Goal: Task Accomplishment & Management: Manage account settings

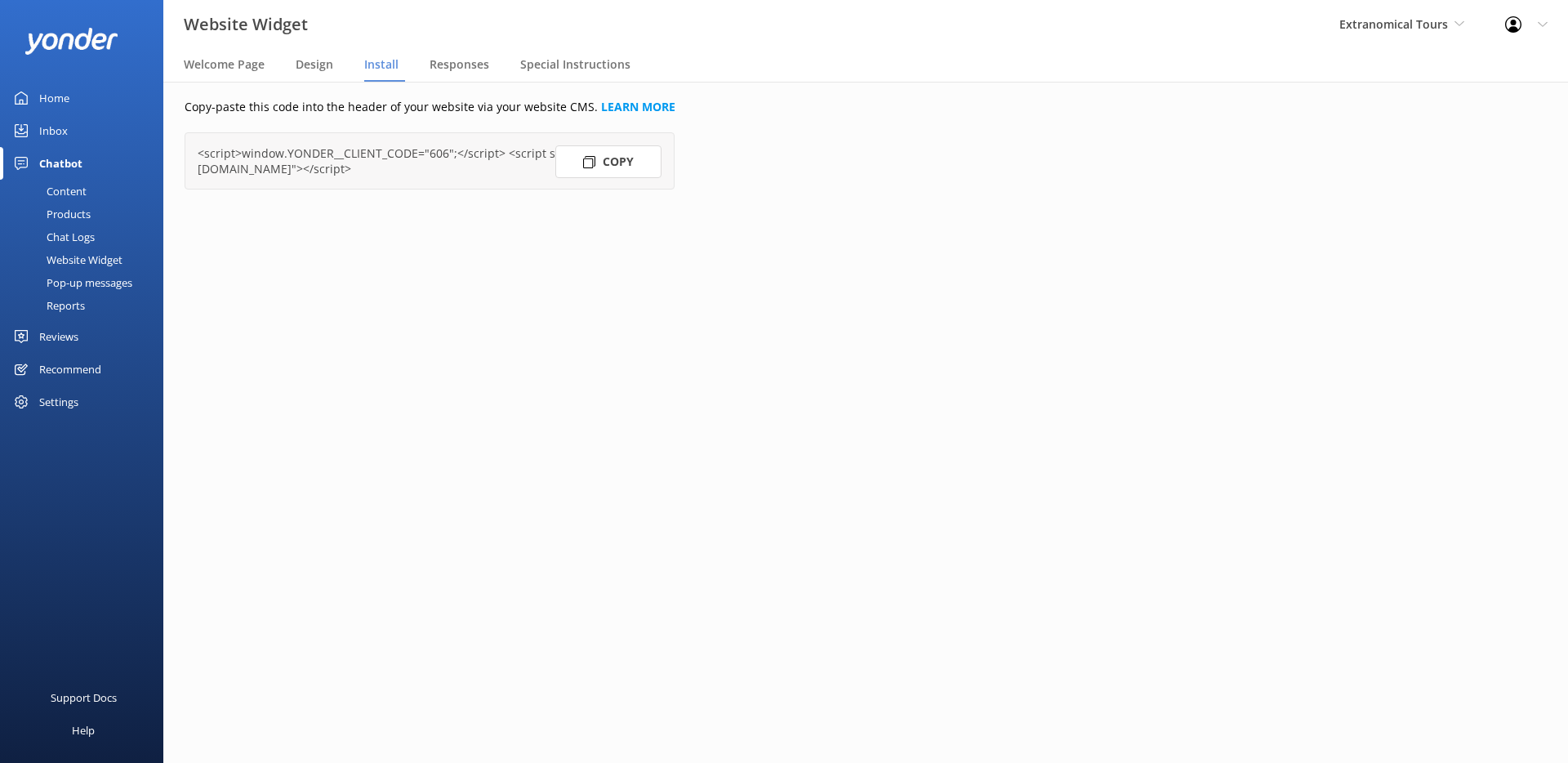
click at [1535, 20] on div "Profile Settings Logout" at bounding box center [1527, 24] width 83 height 49
click at [1469, 75] on link "Profile Settings" at bounding box center [1487, 70] width 163 height 41
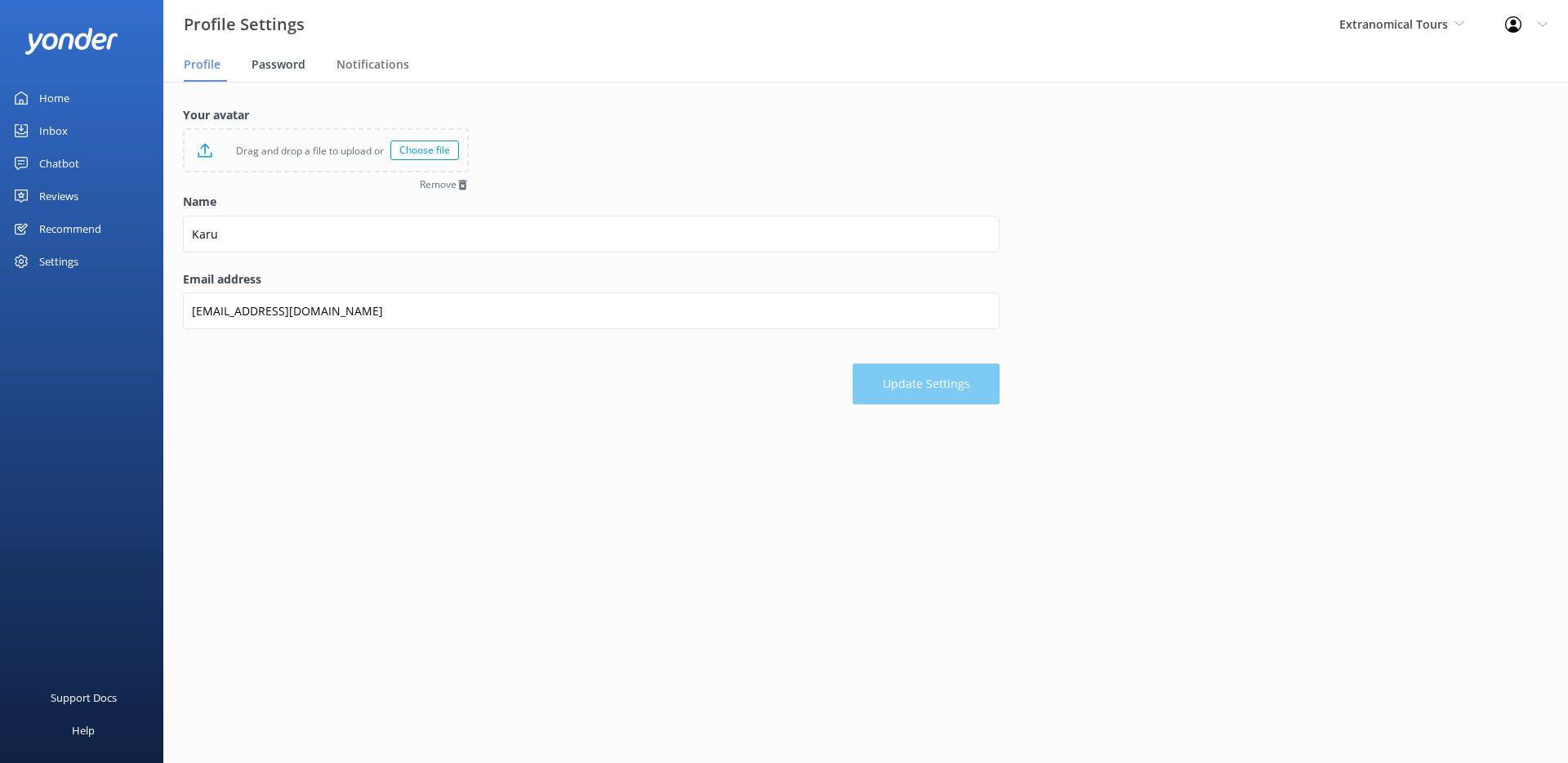
click at [287, 64] on span "Password" at bounding box center [278, 65] width 54 height 17
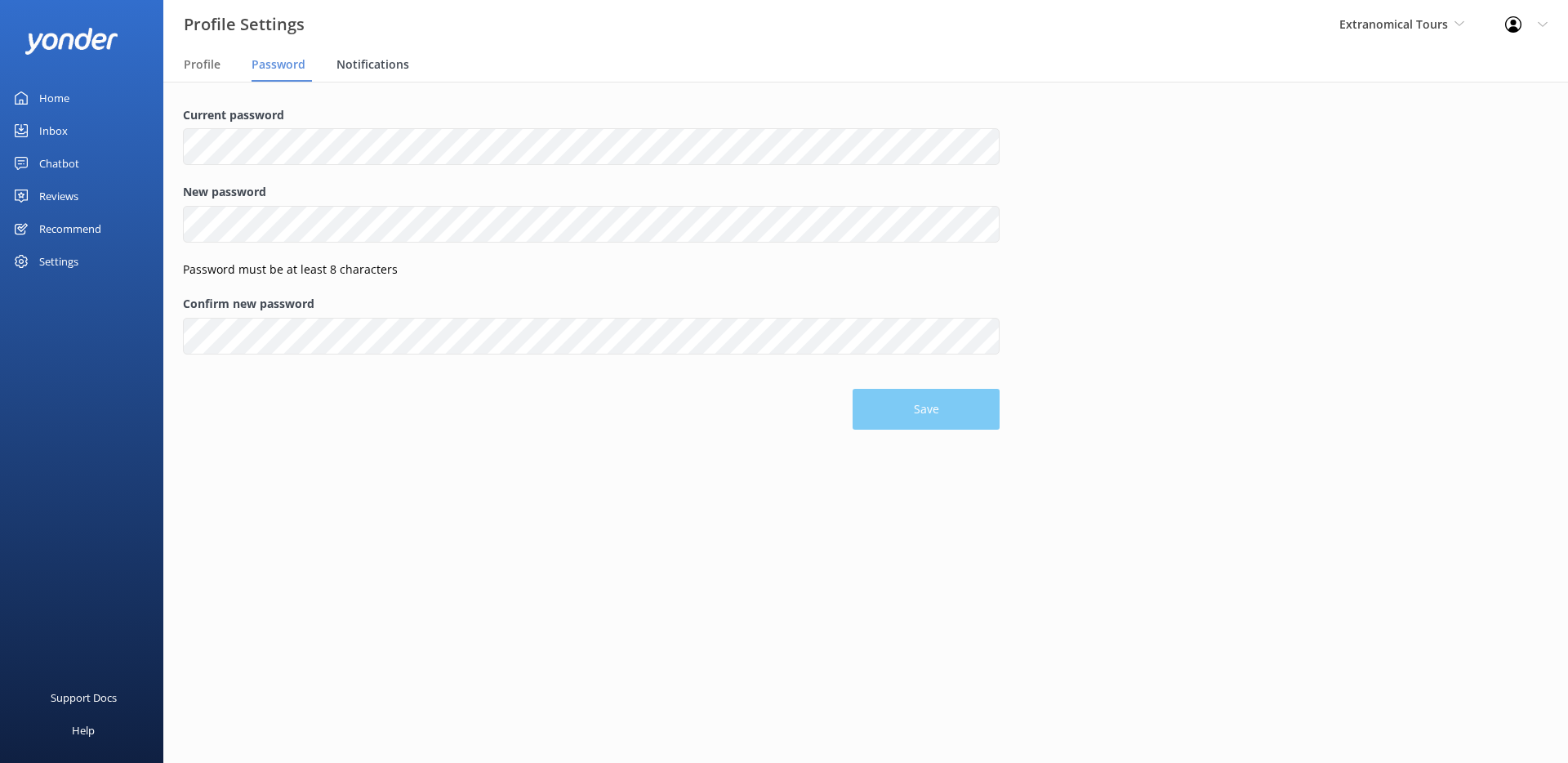
click at [363, 65] on span "Notifications" at bounding box center [373, 65] width 72 height 17
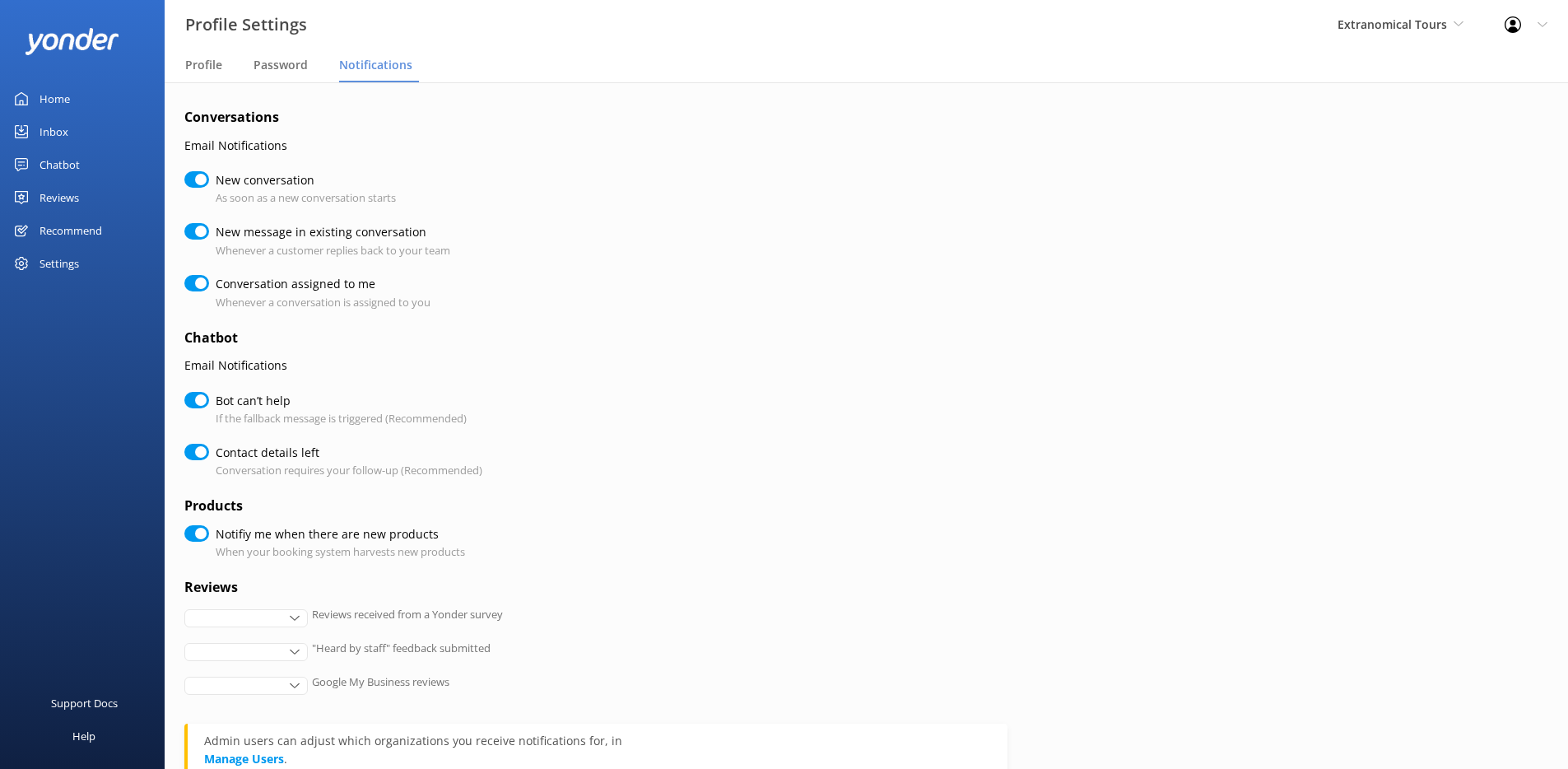
checkbox input "true"
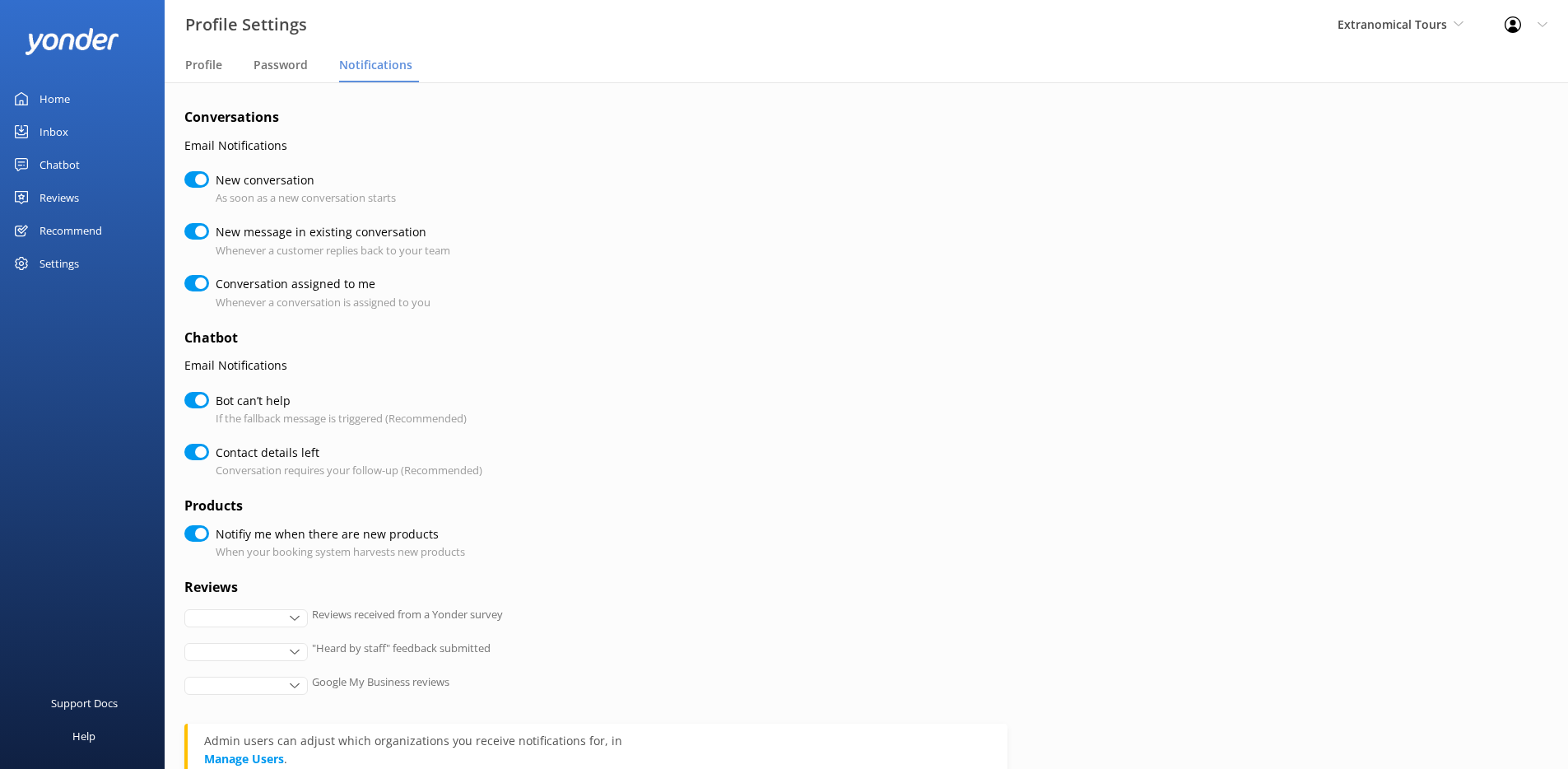
checkbox input "true"
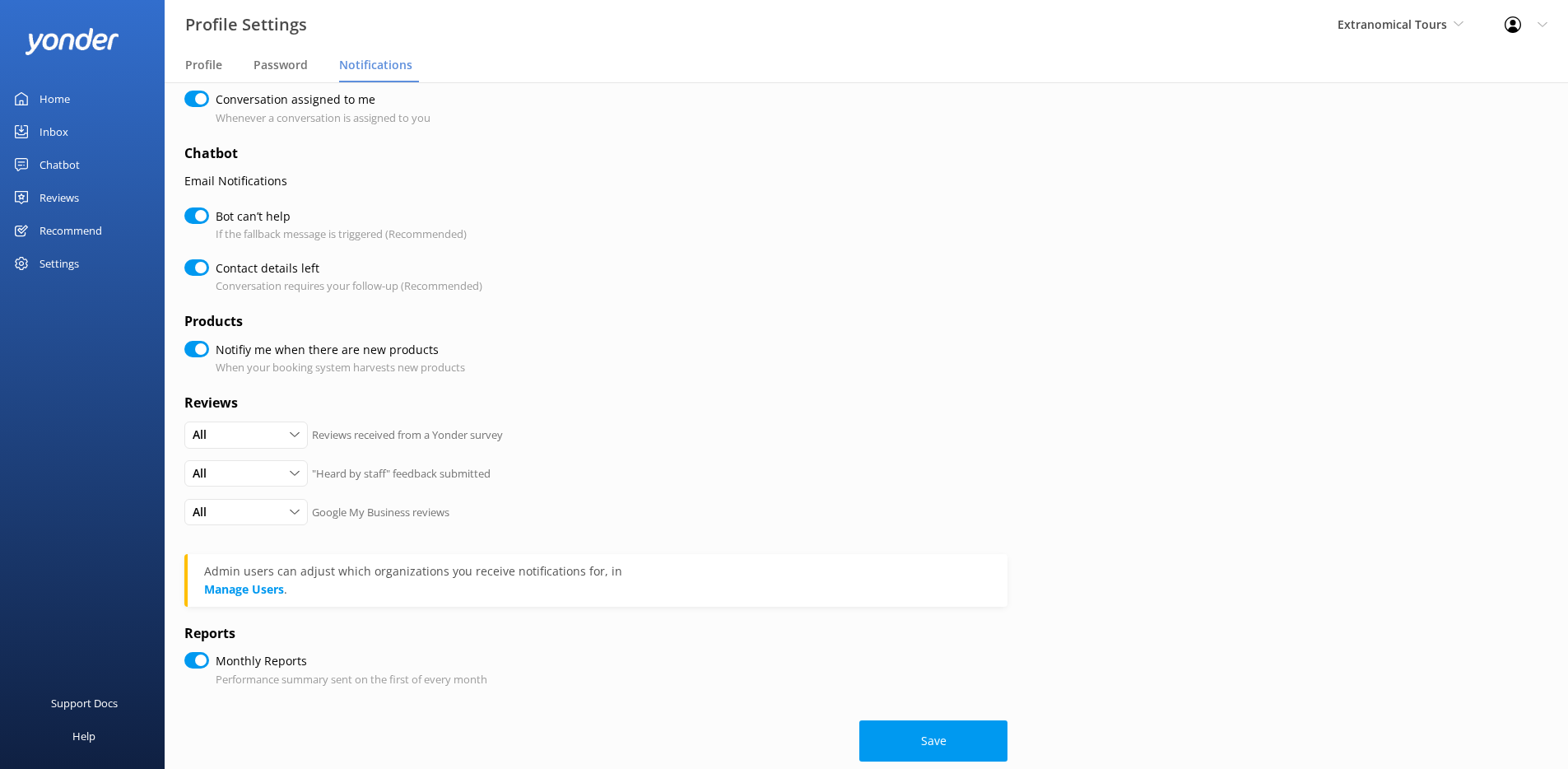
scroll to position [210, 0]
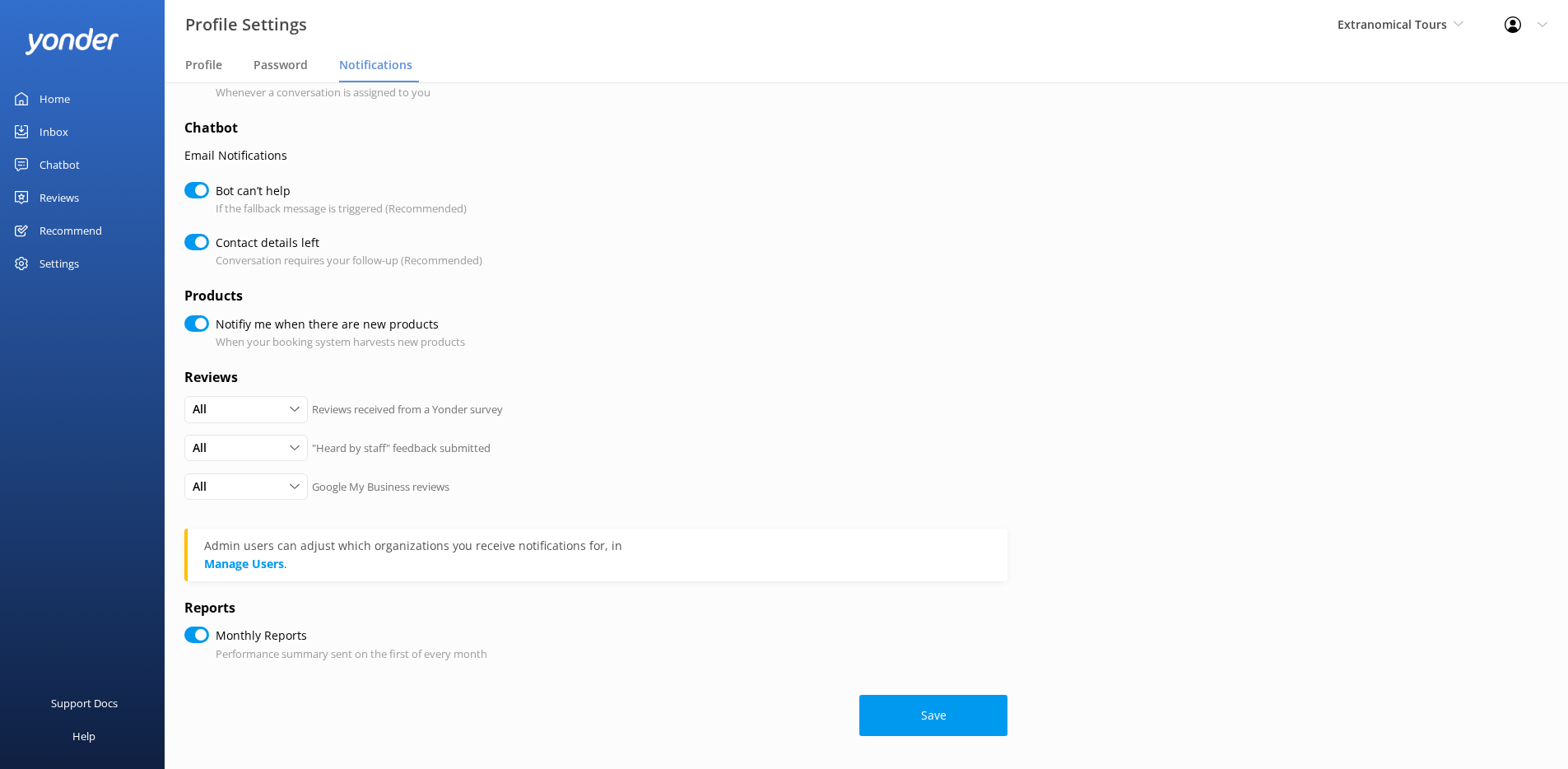
drag, startPoint x: 265, startPoint y: 656, endPoint x: 246, endPoint y: 657, distance: 19.0
click at [265, 656] on p "Performance summary sent on the first of every month" at bounding box center [351, 654] width 272 height 17
drag, startPoint x: 219, startPoint y: 657, endPoint x: 342, endPoint y: 657, distance: 123.0
click at [342, 657] on p "Performance summary sent on the first of every month" at bounding box center [351, 654] width 272 height 17
copy p "erformance summary se"
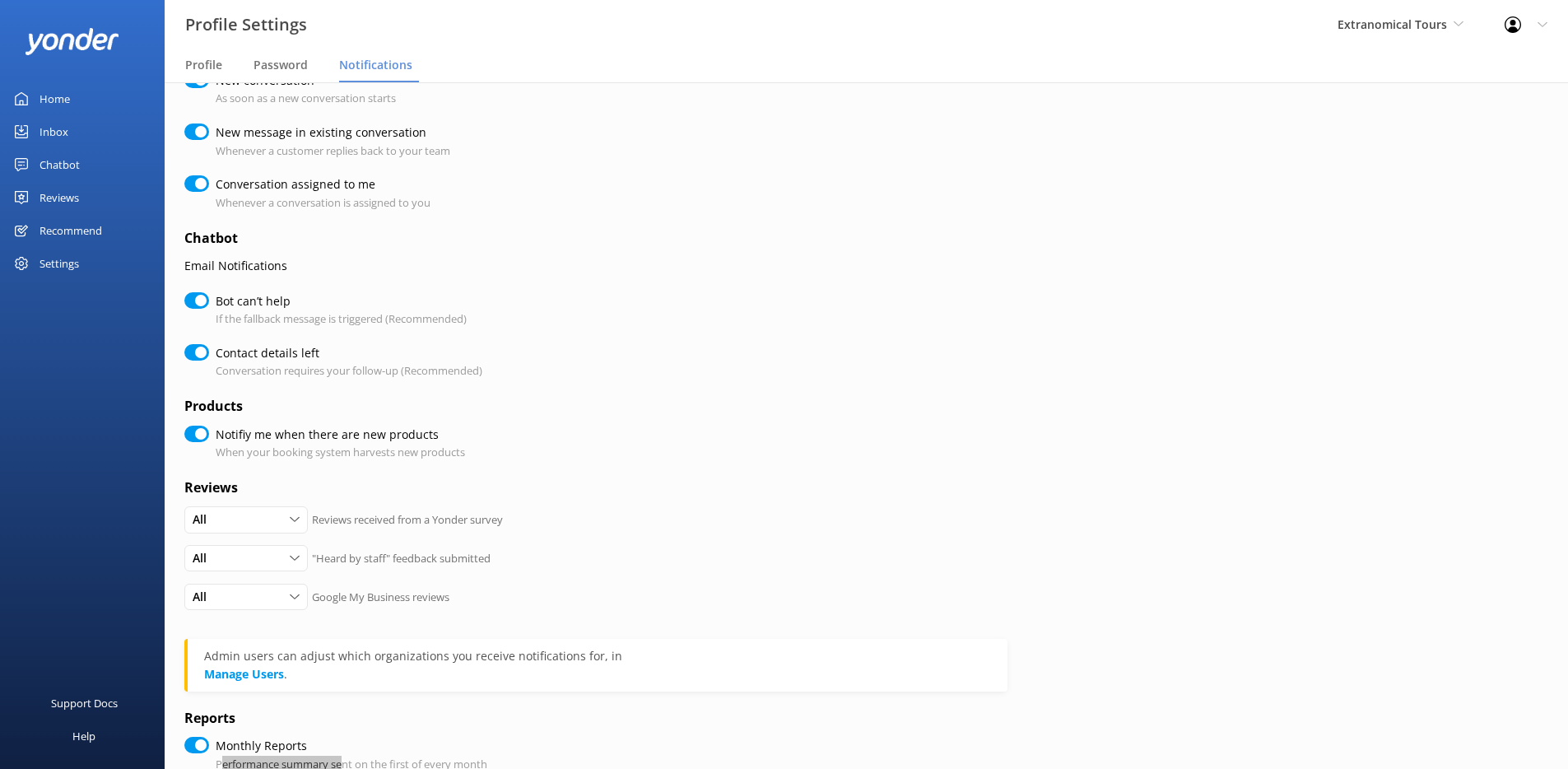
scroll to position [0, 0]
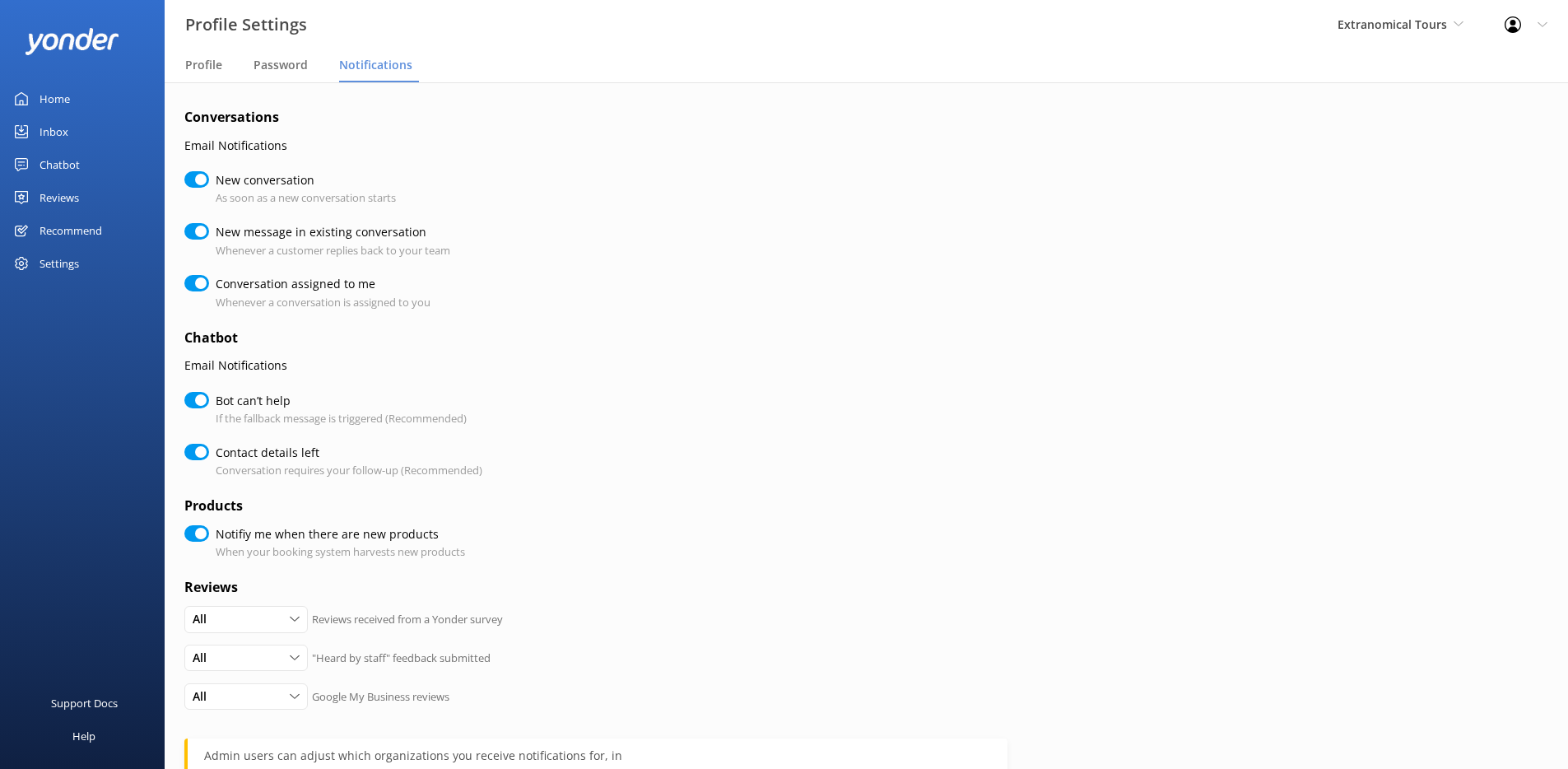
checkbox input "true"
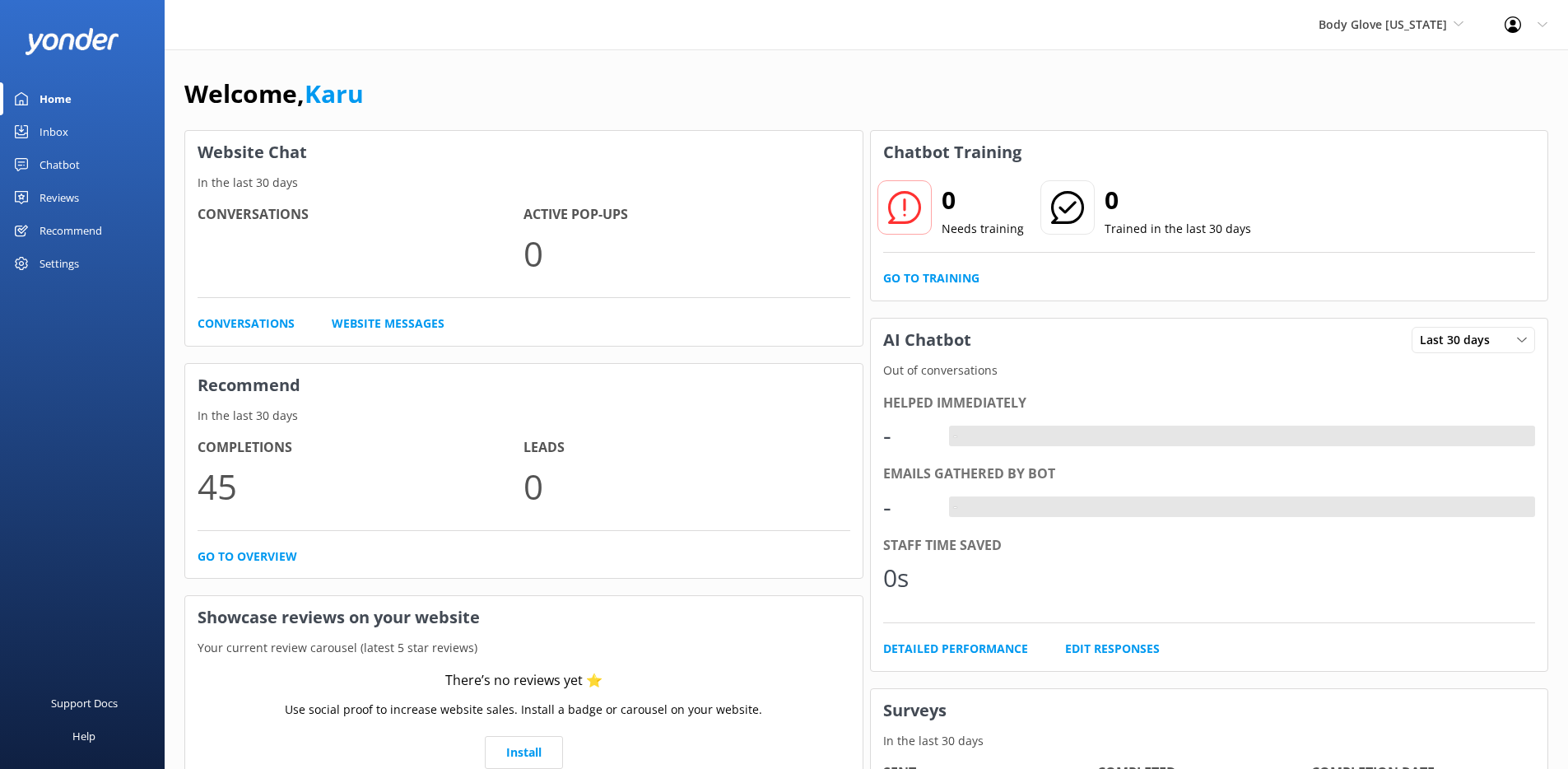
click at [1494, 36] on div "Profile Settings Logout" at bounding box center [1526, 24] width 84 height 50
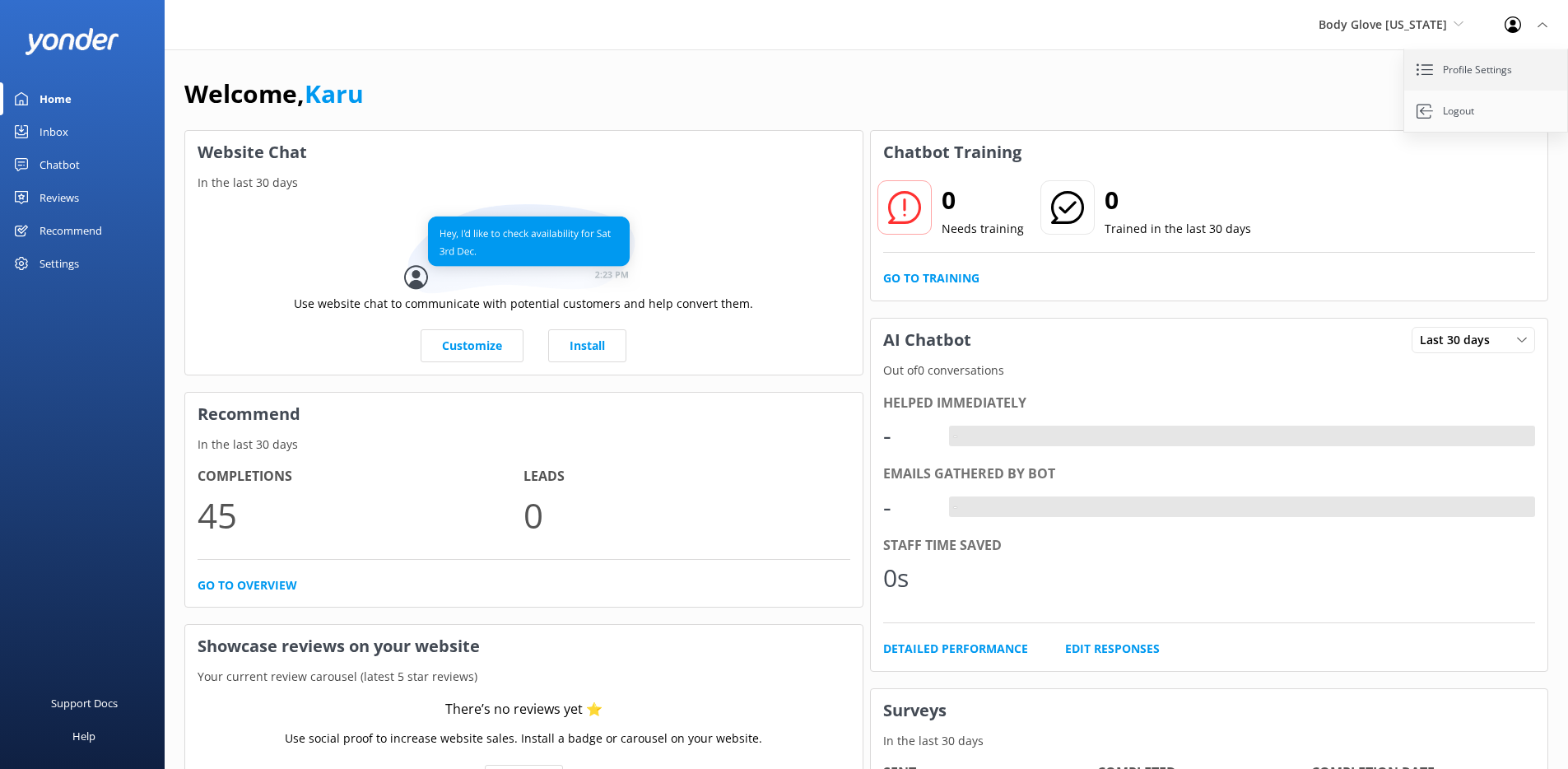
click at [1428, 57] on link "Profile Settings" at bounding box center [1487, 70] width 164 height 41
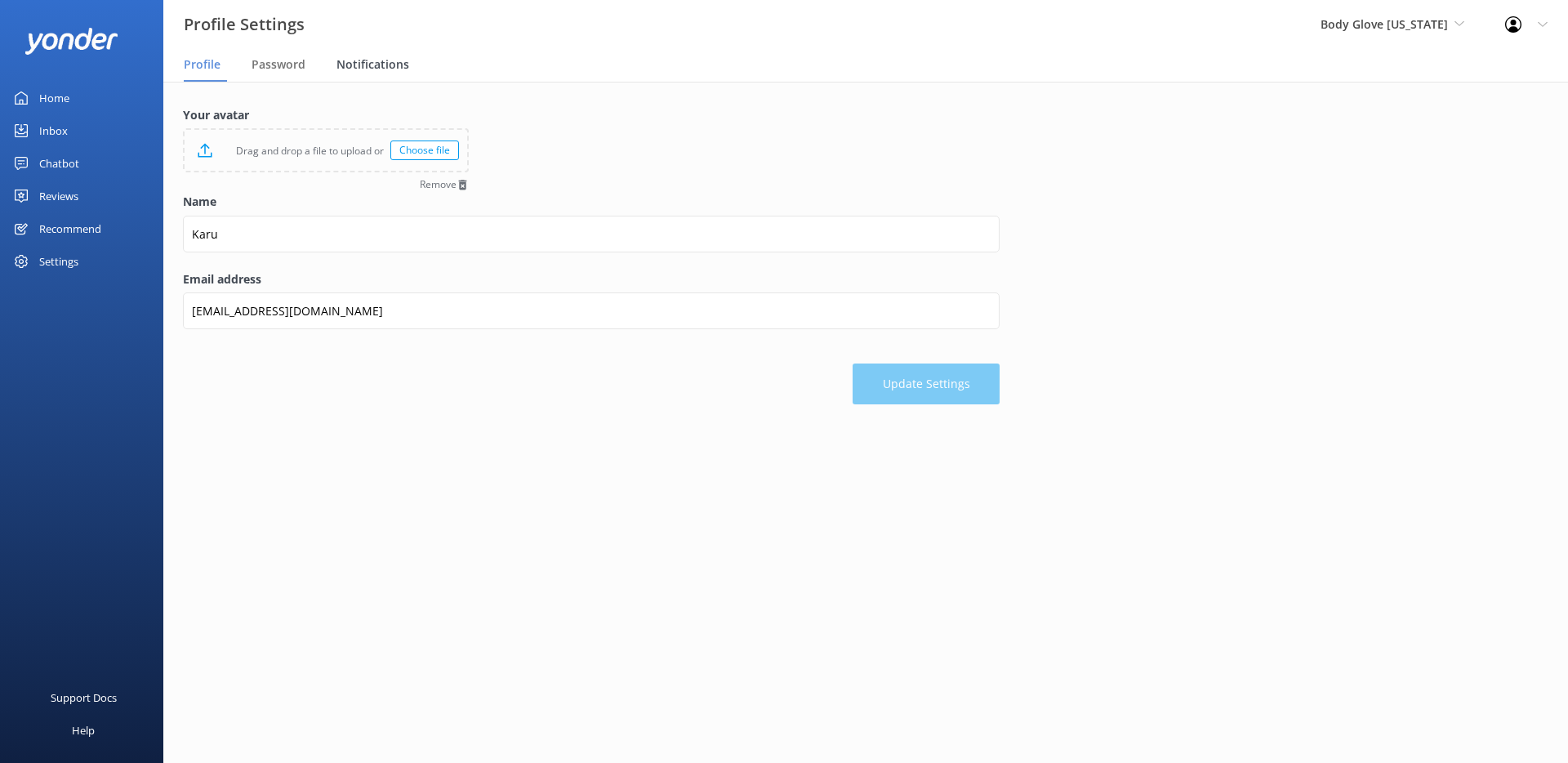
click at [394, 66] on span "Notifications" at bounding box center [373, 65] width 72 height 17
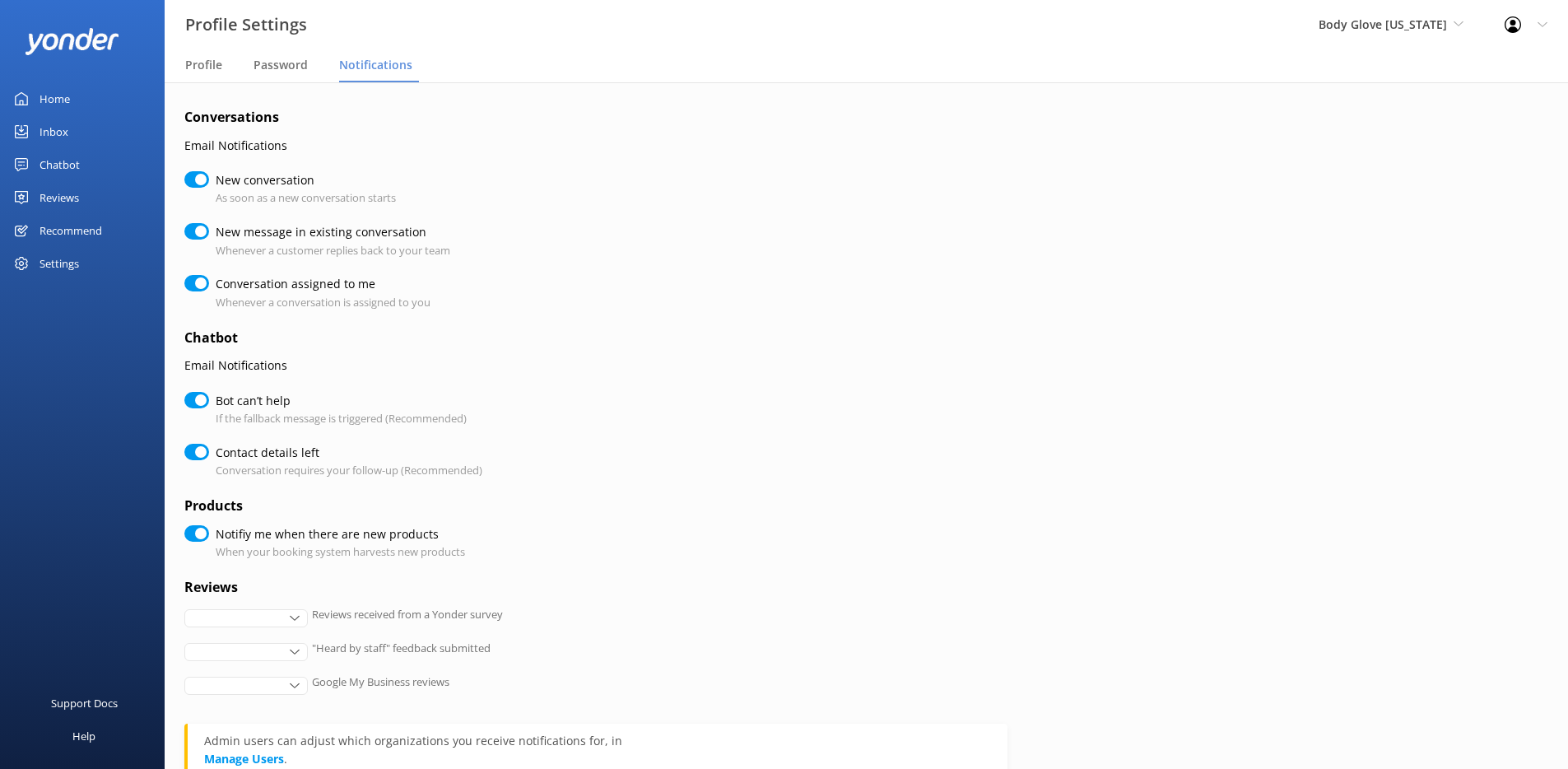
checkbox input "true"
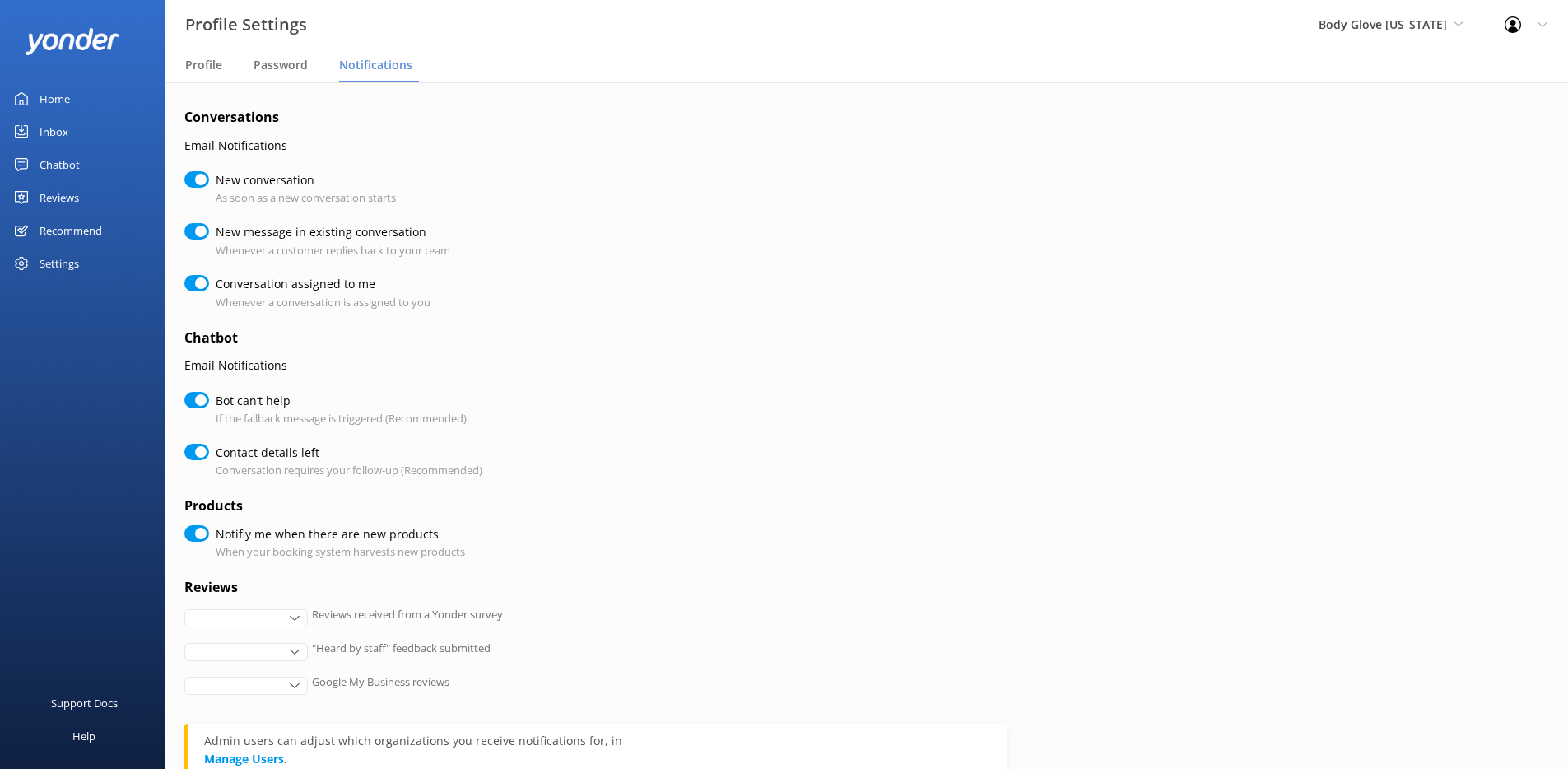
checkbox input "true"
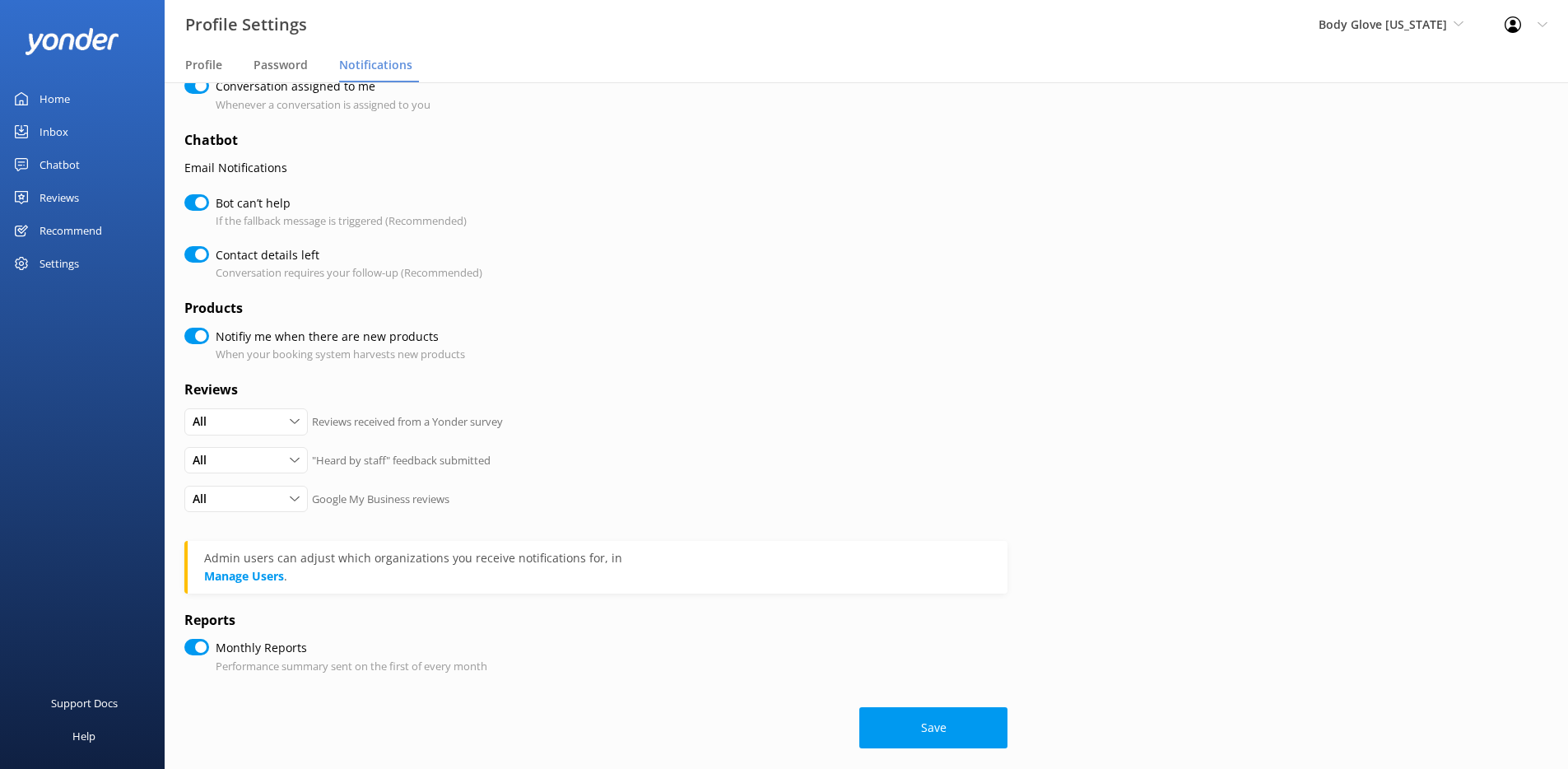
scroll to position [210, 0]
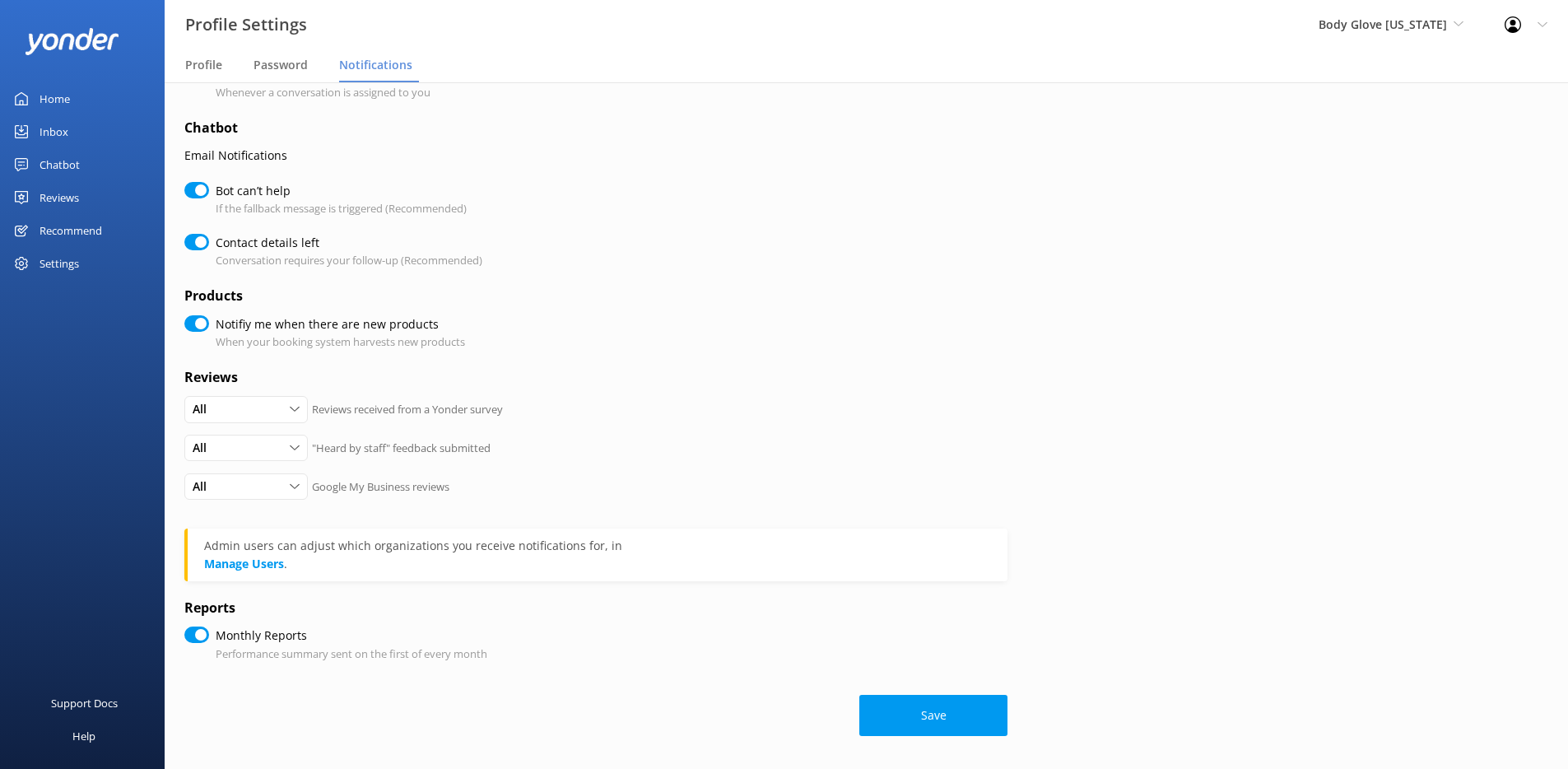
click at [76, 261] on div "Settings" at bounding box center [59, 263] width 39 height 33
checkbox input "true"
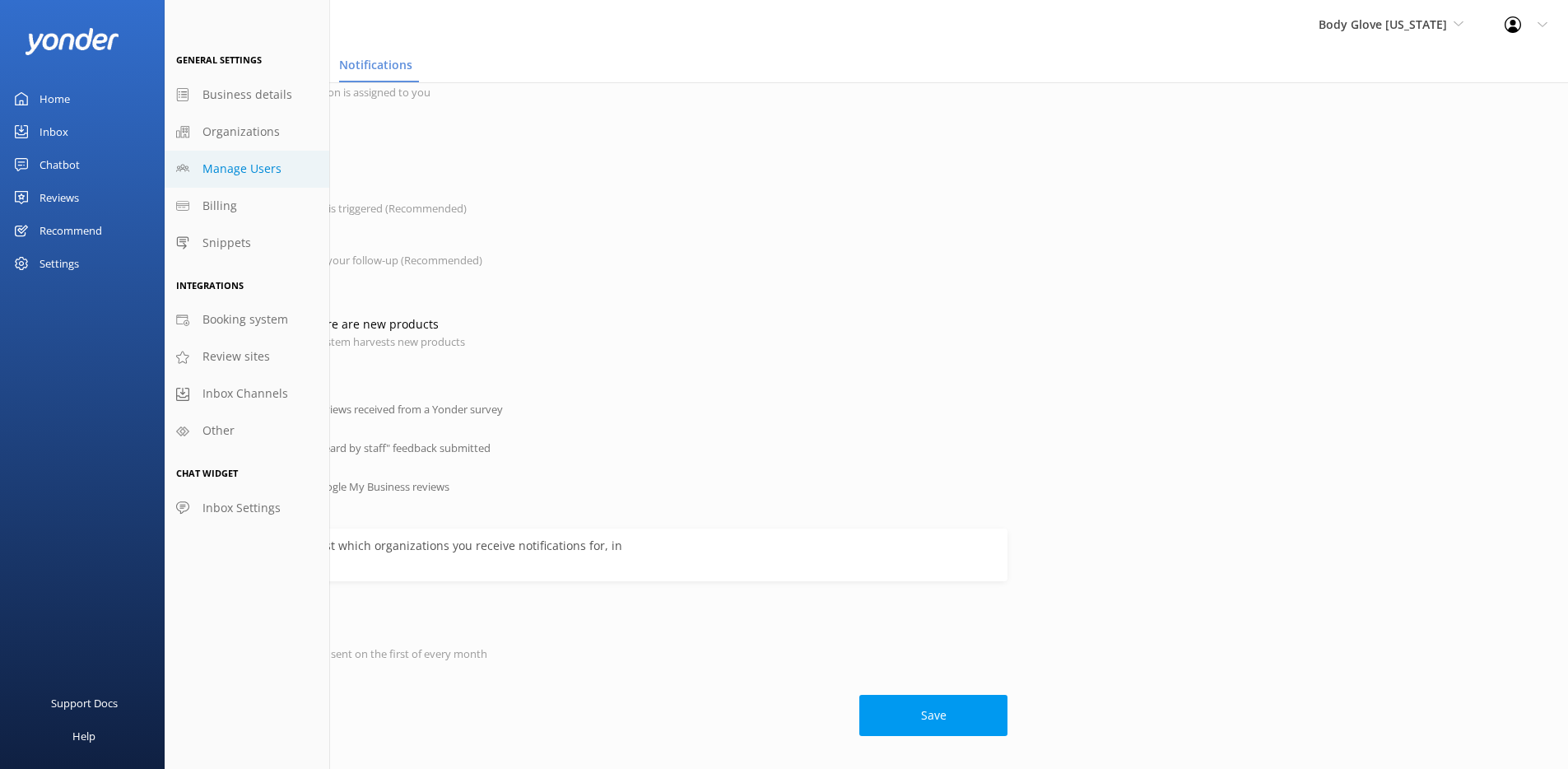
click at [283, 173] on link "Manage Users" at bounding box center [247, 169] width 164 height 37
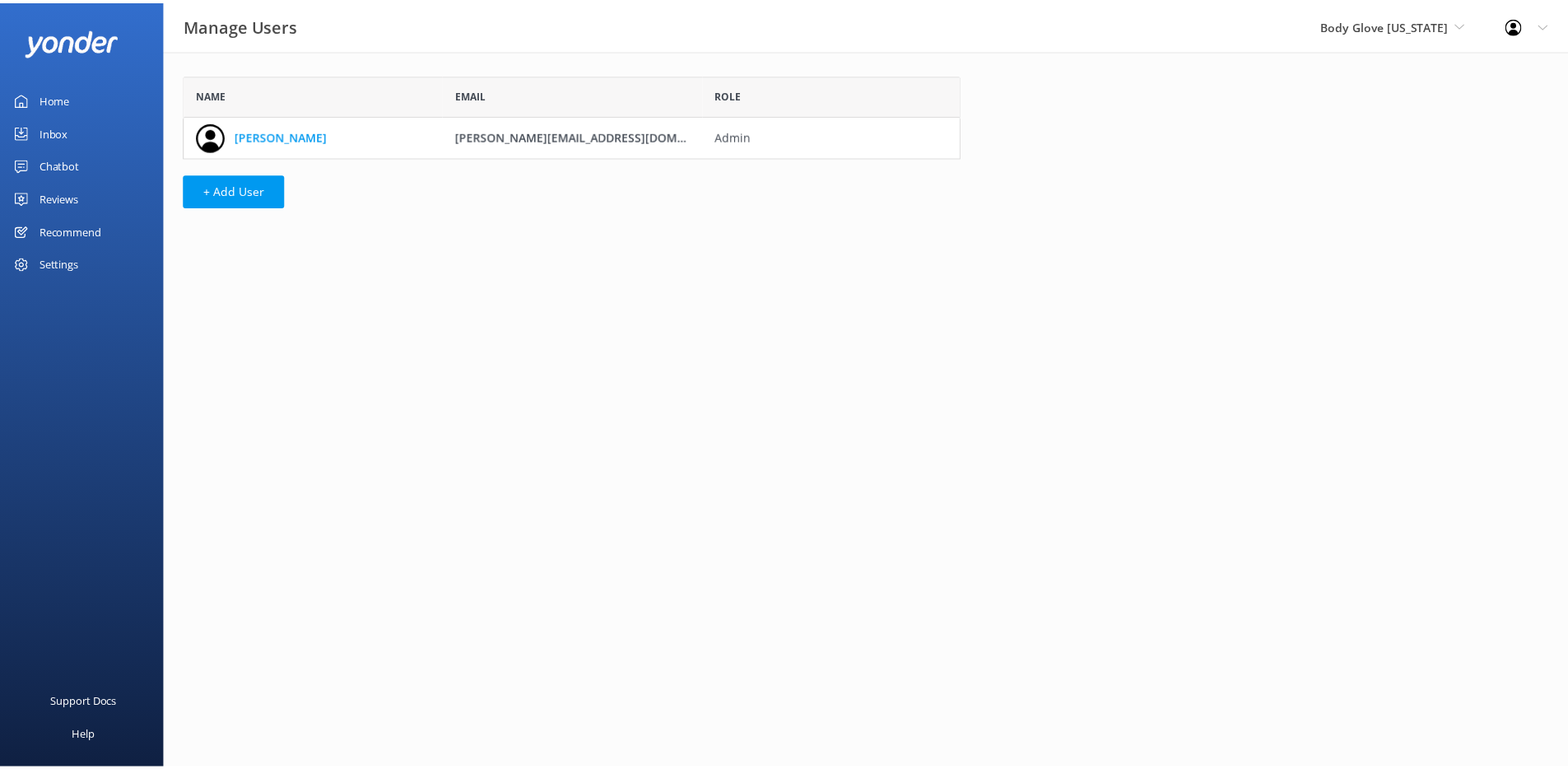
scroll to position [71, 771]
click at [272, 136] on link "[PERSON_NAME]" at bounding box center [283, 135] width 93 height 18
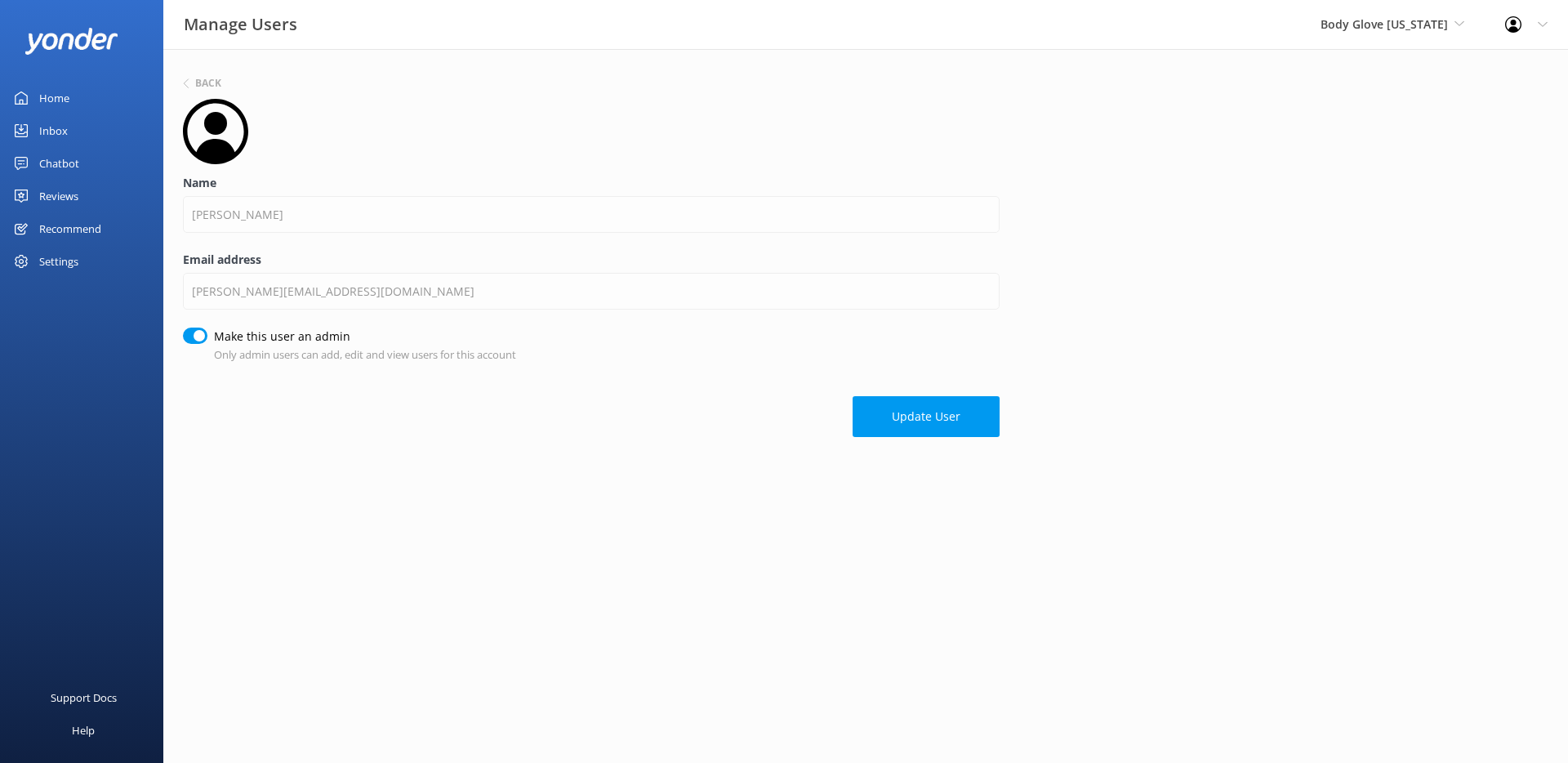
click at [1541, 34] on div "Profile Settings Logout" at bounding box center [1527, 24] width 83 height 49
click at [1508, 62] on link "Profile Settings" at bounding box center [1487, 70] width 163 height 41
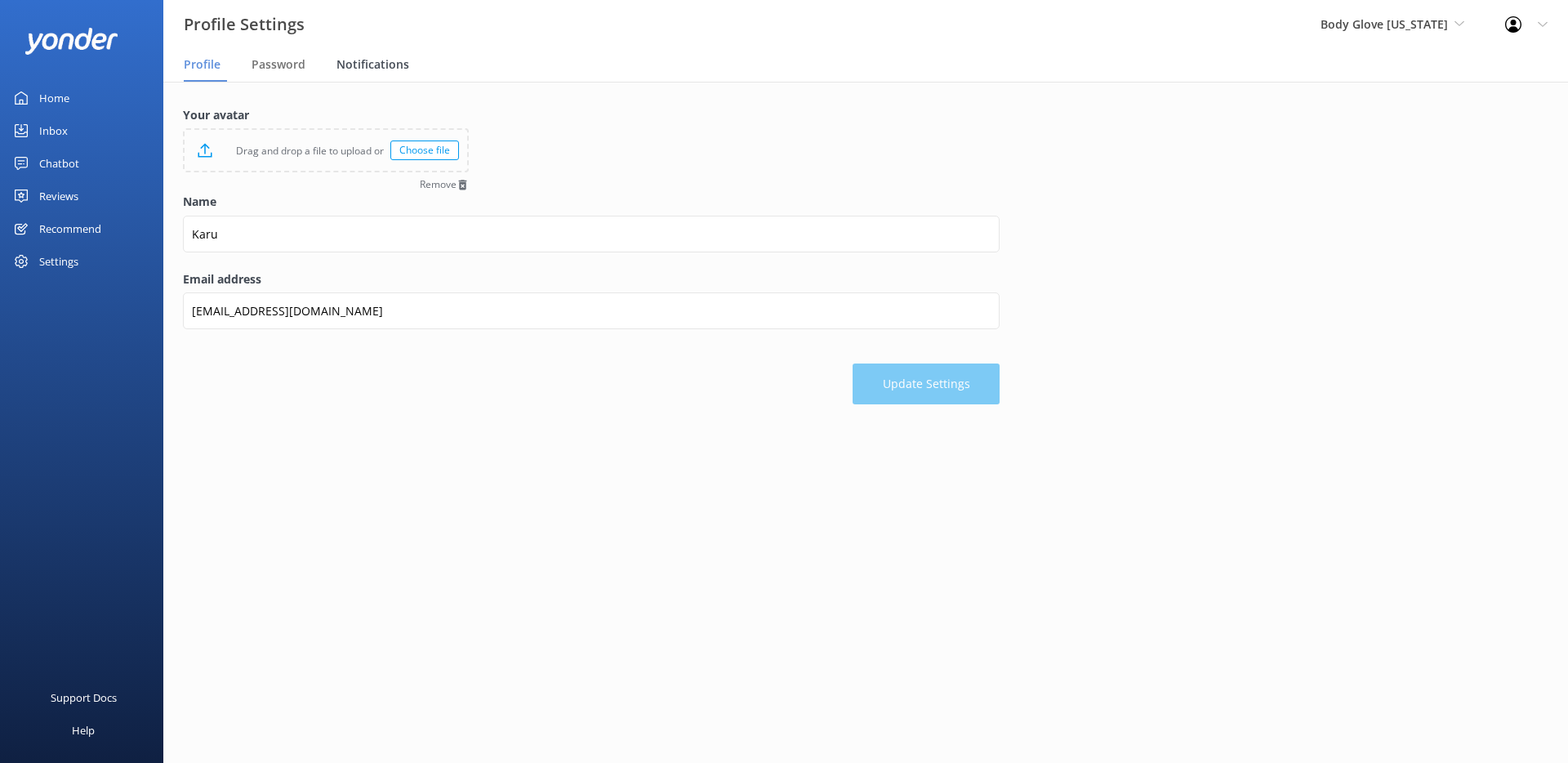
click at [394, 53] on div "Notifications" at bounding box center [376, 65] width 79 height 32
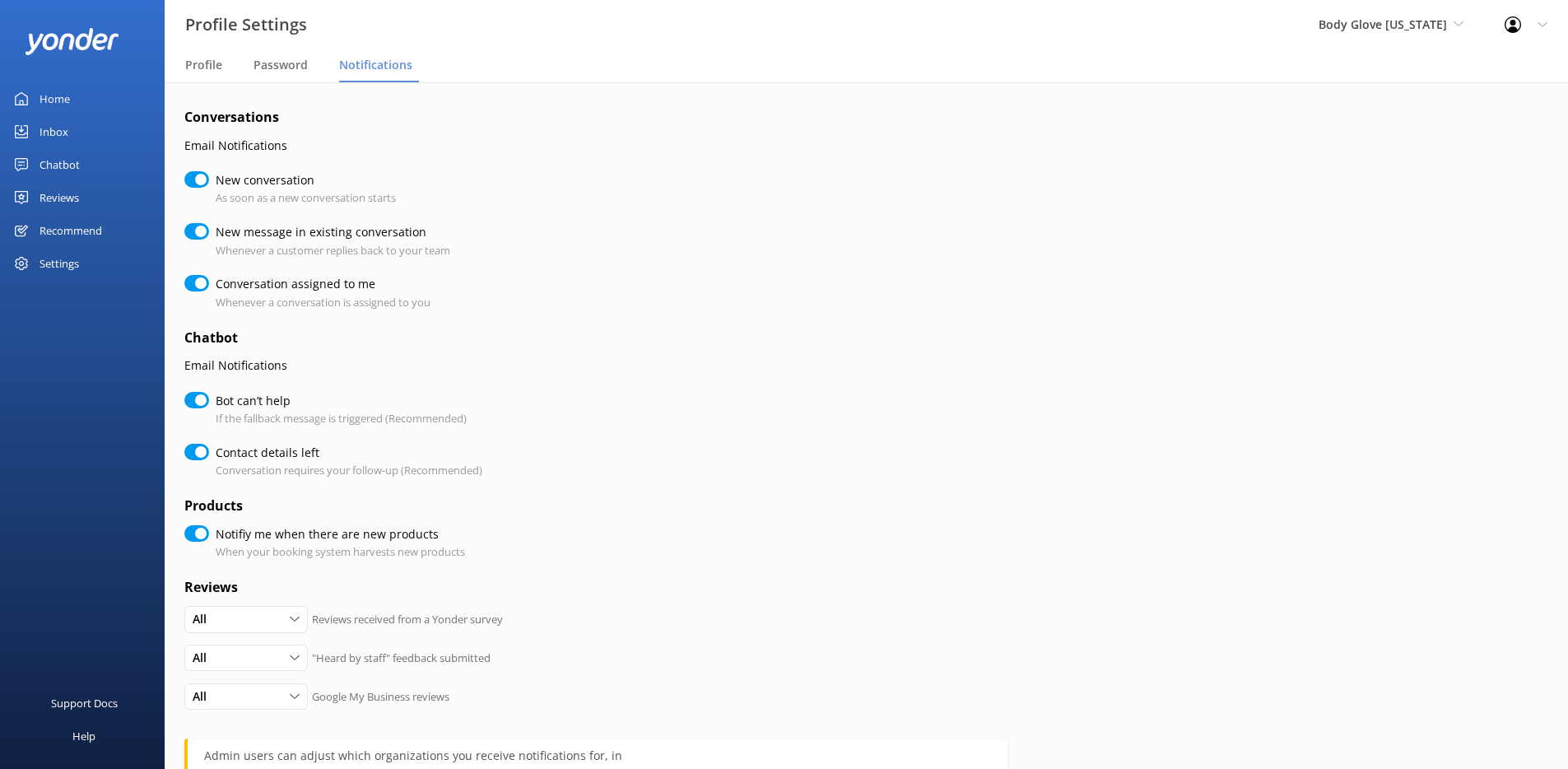
checkbox input "true"
click at [558, 354] on form "Conversations Email Notifications New conversation As soon as a new conversatio…" at bounding box center [595, 527] width 823 height 839
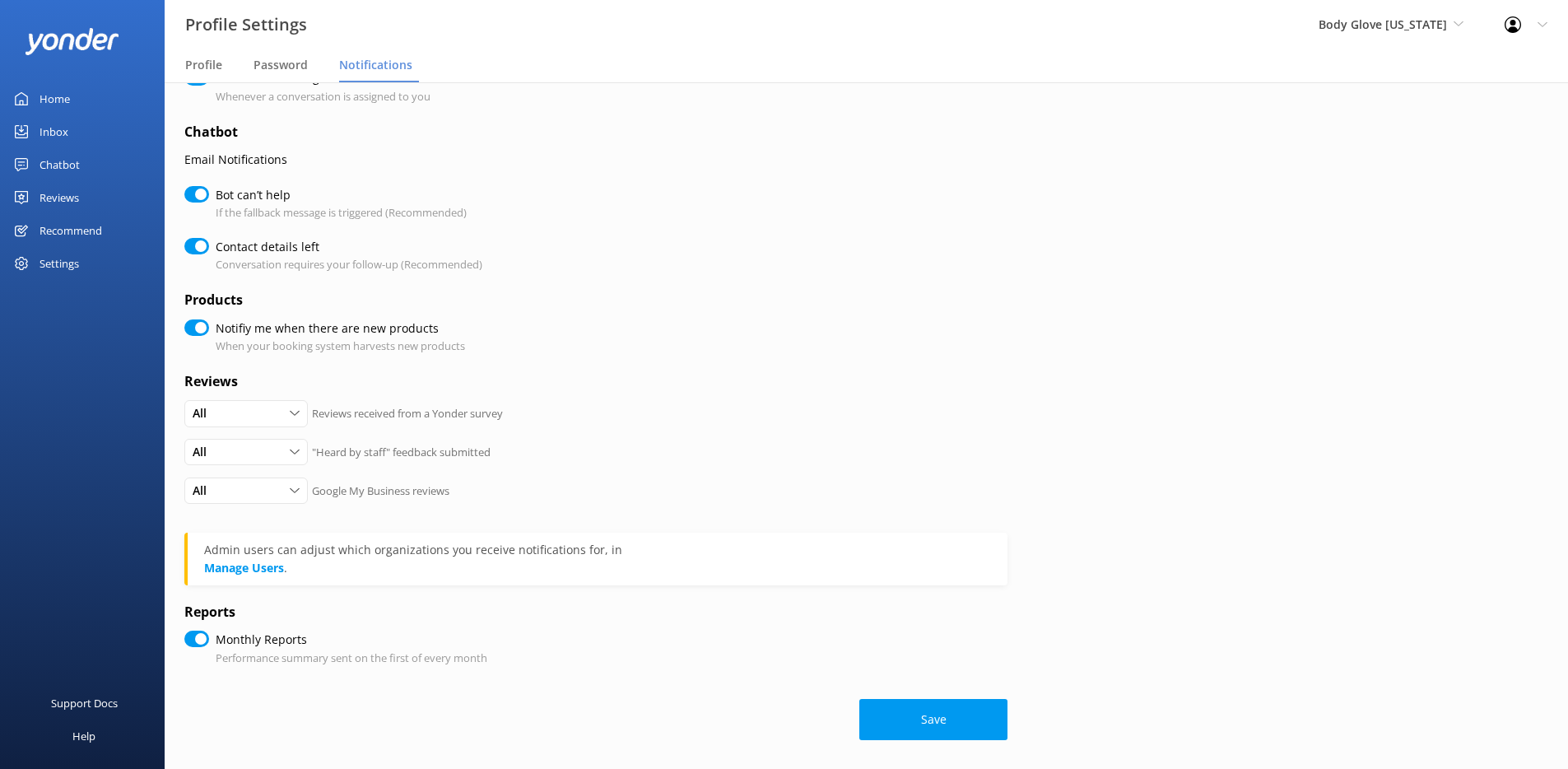
scroll to position [210, 0]
